Goal: Task Accomplishment & Management: Complete application form

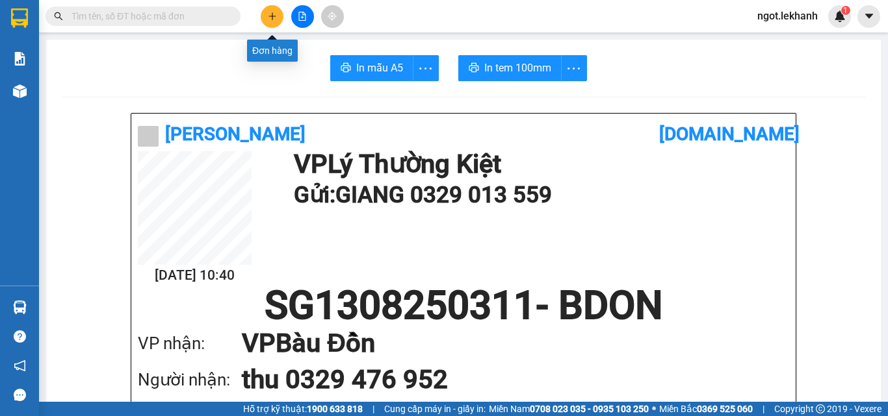
click at [273, 16] on icon "plus" at bounding box center [272, 16] width 9 height 9
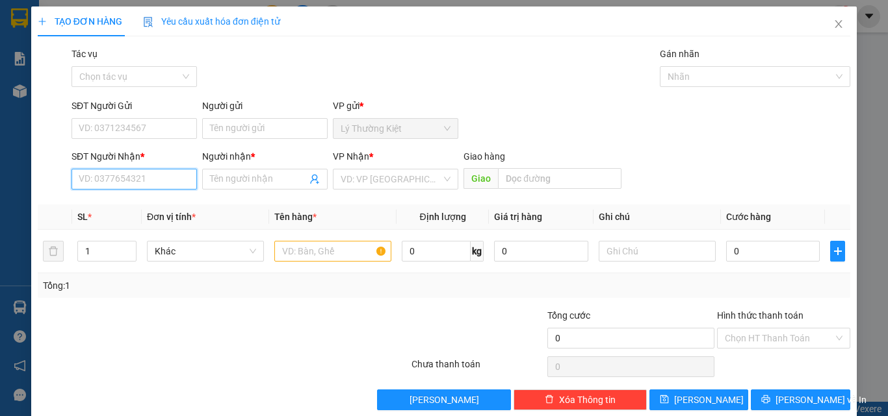
click at [170, 183] on input "SĐT Người Nhận *" at bounding box center [133, 179] width 125 height 21
click at [112, 207] on div "0859469620 - CHỊ THU" at bounding box center [133, 205] width 109 height 14
type input "0859469620"
type input "CHỊ THU"
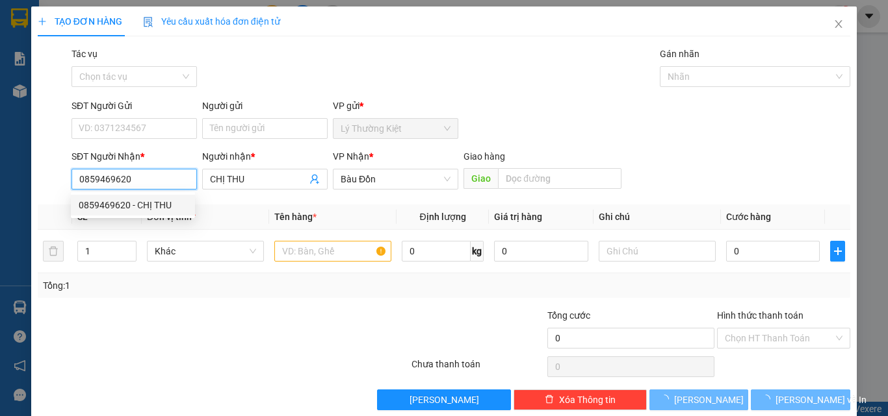
type input "30.000"
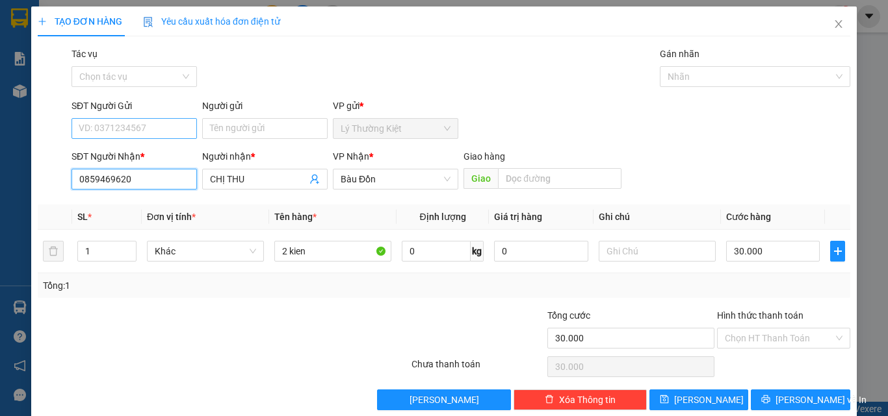
type input "0859469620"
click at [125, 129] on input "SĐT Người Gửi" at bounding box center [133, 128] width 125 height 21
type input "0366857626"
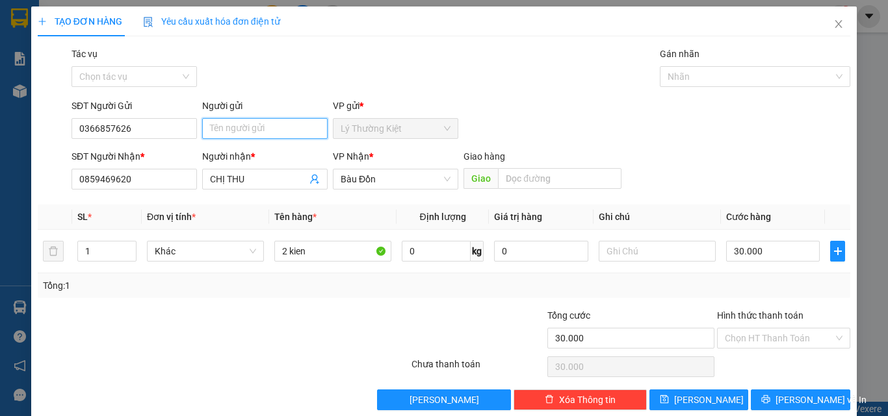
click at [244, 129] on input "Người gửi" at bounding box center [264, 128] width 125 height 21
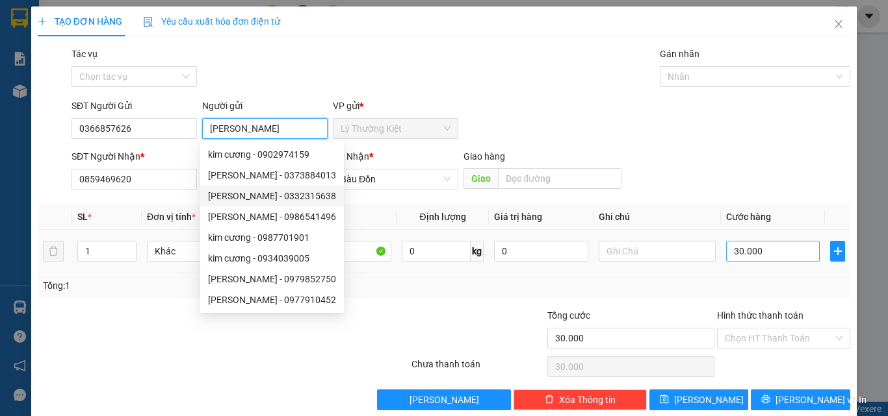
type input "[PERSON_NAME]"
click at [766, 251] on input "30.000" at bounding box center [773, 251] width 94 height 21
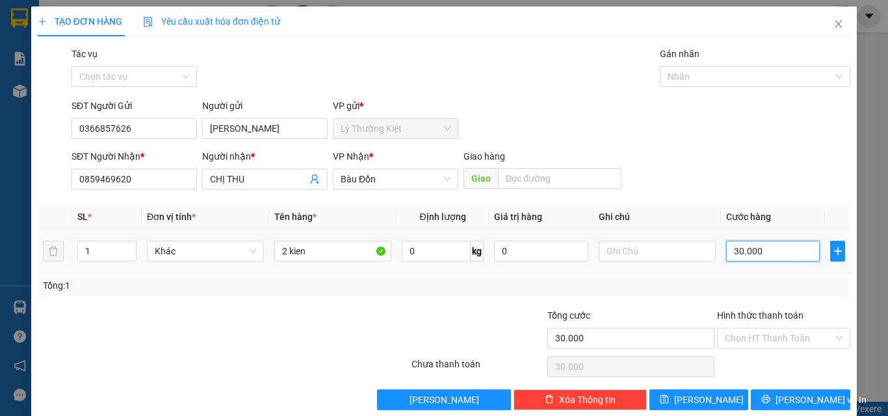
type input "0"
click at [726, 250] on input "0" at bounding box center [773, 251] width 94 height 21
type input "40"
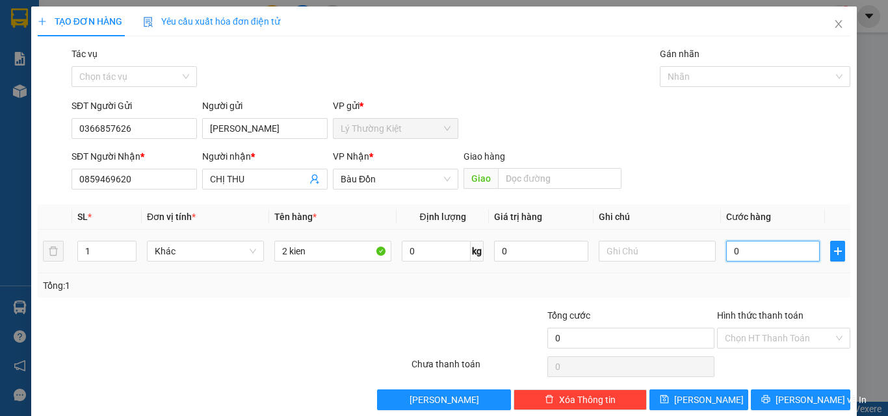
type input "40"
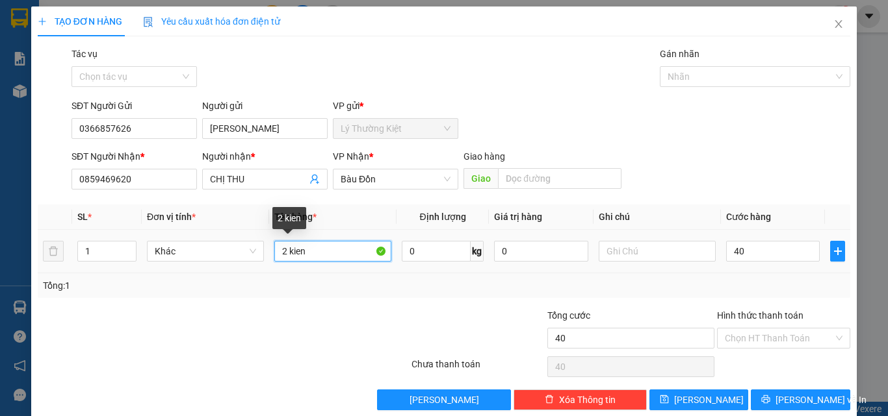
type input "40.000"
click at [314, 252] on input "2 kien" at bounding box center [332, 251] width 117 height 21
type input "2"
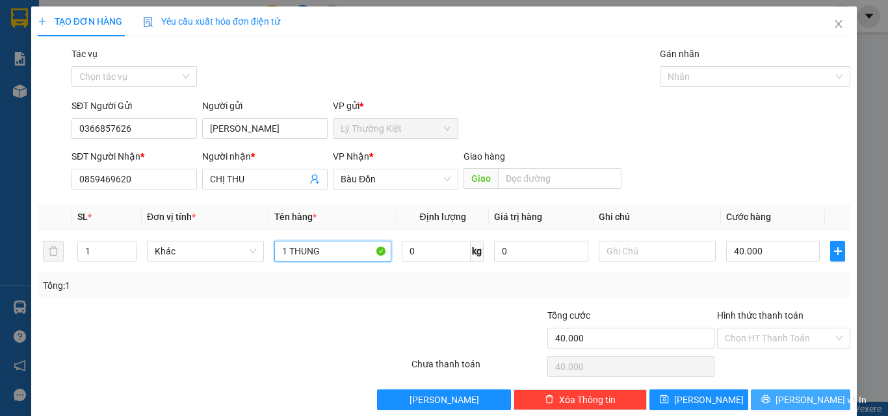
type input "1 THUNG"
click at [793, 402] on span "[PERSON_NAME] và In" at bounding box center [820, 400] width 91 height 14
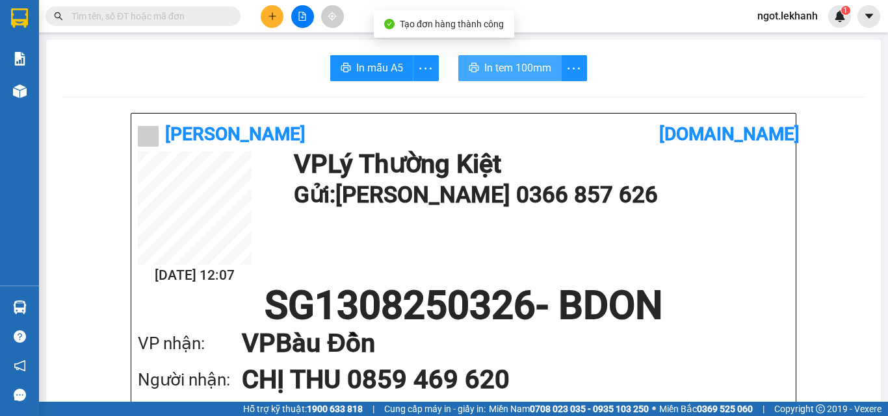
click at [532, 64] on span "In tem 100mm" at bounding box center [517, 68] width 67 height 16
